Goal: Transaction & Acquisition: Purchase product/service

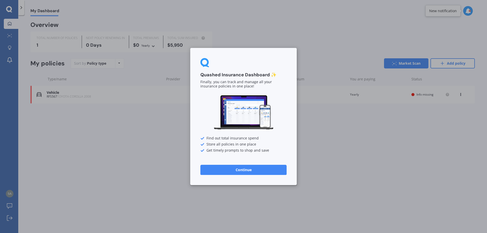
click at [238, 166] on button "Continue" at bounding box center [243, 170] width 86 height 10
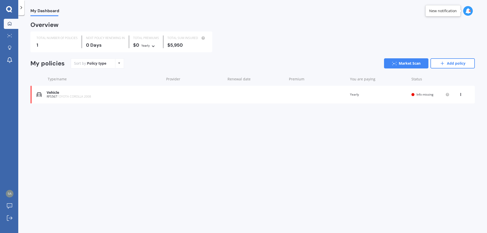
click at [52, 95] on div "RFS567 TOYOTA COROLLA 2008" at bounding box center [104, 97] width 115 height 4
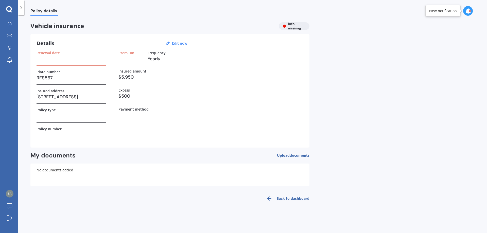
click at [56, 62] on h3 at bounding box center [72, 59] width 70 height 8
click at [144, 60] on div "Premium Frequency Yearly" at bounding box center [154, 58] width 70 height 14
click at [125, 54] on label "Premium" at bounding box center [127, 53] width 16 height 4
click at [53, 54] on label "Renewal date" at bounding box center [48, 53] width 23 height 4
click at [47, 59] on h3 at bounding box center [72, 59] width 70 height 8
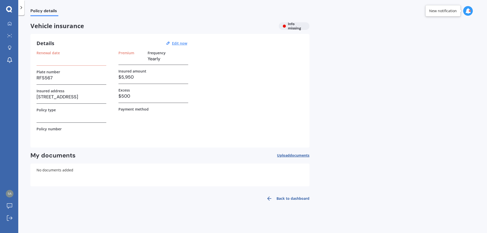
click at [44, 63] on div "Renewal date" at bounding box center [72, 58] width 70 height 15
click at [179, 43] on u "Edit now" at bounding box center [179, 43] width 15 height 5
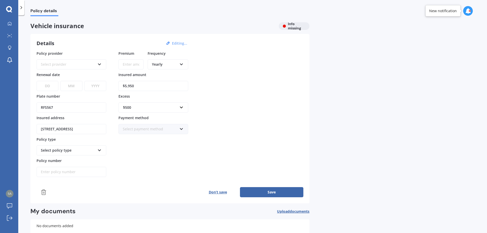
click at [100, 63] on icon at bounding box center [99, 64] width 4 height 4
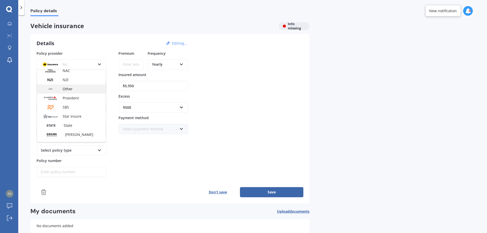
scroll to position [178, 0]
click at [67, 115] on span "State" at bounding box center [68, 115] width 9 height 5
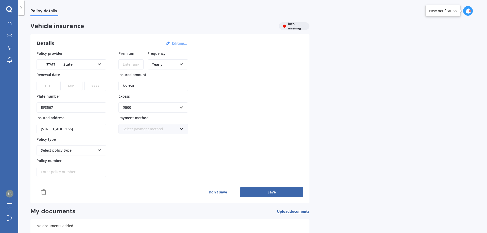
click at [50, 86] on select "DD 01 02 03 04 05 06 07 08 09 10 11 12 13 14 15 16 17 18 19 20 21 22 23 24 25 2…" at bounding box center [48, 86] width 22 height 10
select select "04"
click at [37, 81] on select "DD 01 02 03 04 05 06 07 08 09 10 11 12 13 14 15 16 17 18 19 20 21 22 23 24 25 2…" at bounding box center [48, 86] width 22 height 10
click at [71, 86] on select "MM 01 02 03 04 05 06 07 08 09 10 11 12" at bounding box center [71, 86] width 22 height 10
select select "10"
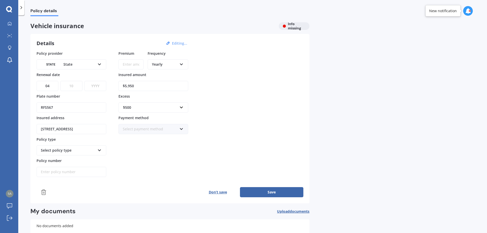
click at [60, 81] on select "MM 01 02 03 04 05 06 07 08 09 10 11 12" at bounding box center [71, 86] width 22 height 10
click at [93, 85] on select "YYYY 2027 2026 2025 2024 2023 2022 2021 2020 2019 2018 2017 2016 2015 2014 2013…" at bounding box center [96, 86] width 22 height 10
select select "2025"
click at [85, 81] on select "YYYY 2027 2026 2025 2024 2023 2022 2021 2020 2019 2018 2017 2016 2015 2014 2013…" at bounding box center [96, 86] width 22 height 10
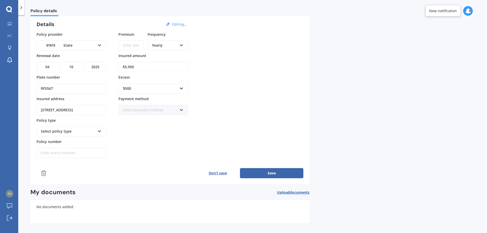
scroll to position [0, 0]
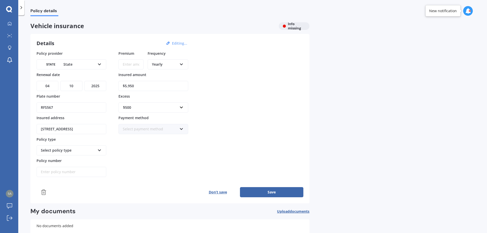
click at [20, 8] on icon at bounding box center [21, 7] width 5 height 5
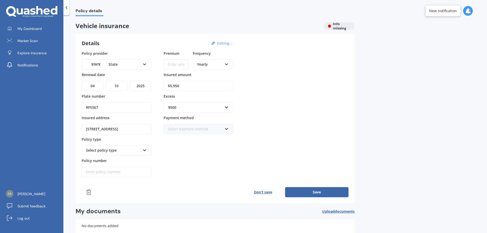
click at [396, 69] on div "Policy details Vehicle insurance Info missing Details Editing... Policy provide…" at bounding box center [275, 125] width 424 height 218
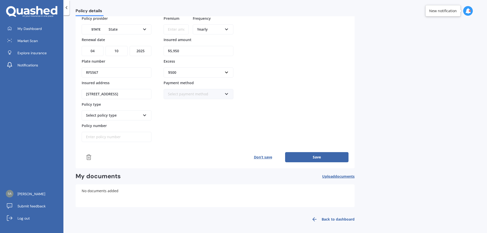
scroll to position [37, 0]
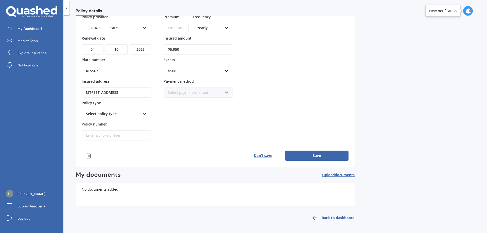
click at [329, 217] on link "Back to dashboard" at bounding box center [332, 218] width 46 height 12
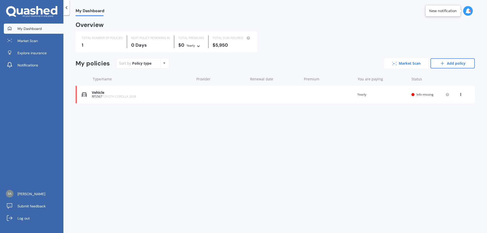
click at [404, 64] on link "Market Scan" at bounding box center [406, 63] width 44 height 10
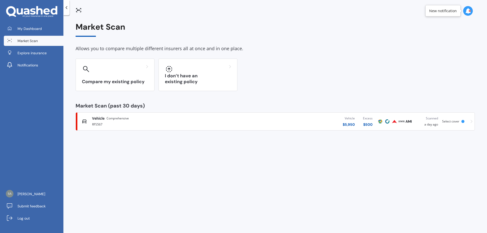
click at [472, 121] on icon at bounding box center [472, 122] width 2 height 4
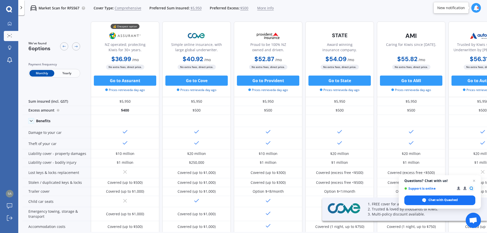
click at [64, 75] on span "Yearly" at bounding box center [66, 73] width 25 height 7
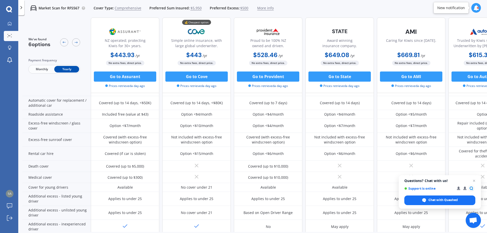
scroll to position [178, 0]
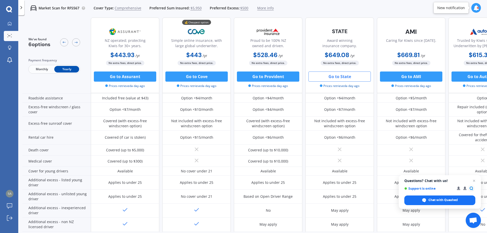
click at [336, 79] on button "Go to State" at bounding box center [340, 77] width 62 height 10
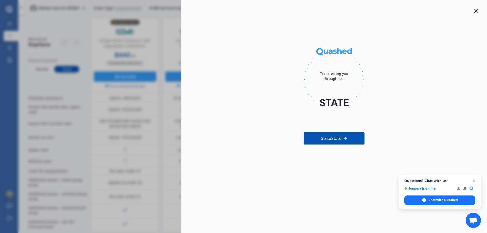
click at [475, 12] on icon at bounding box center [476, 11] width 4 height 4
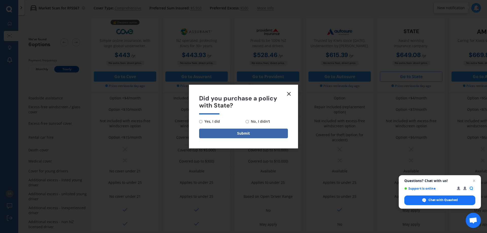
click at [286, 94] on icon at bounding box center [289, 94] width 6 height 6
